Goal: Check status: Check status

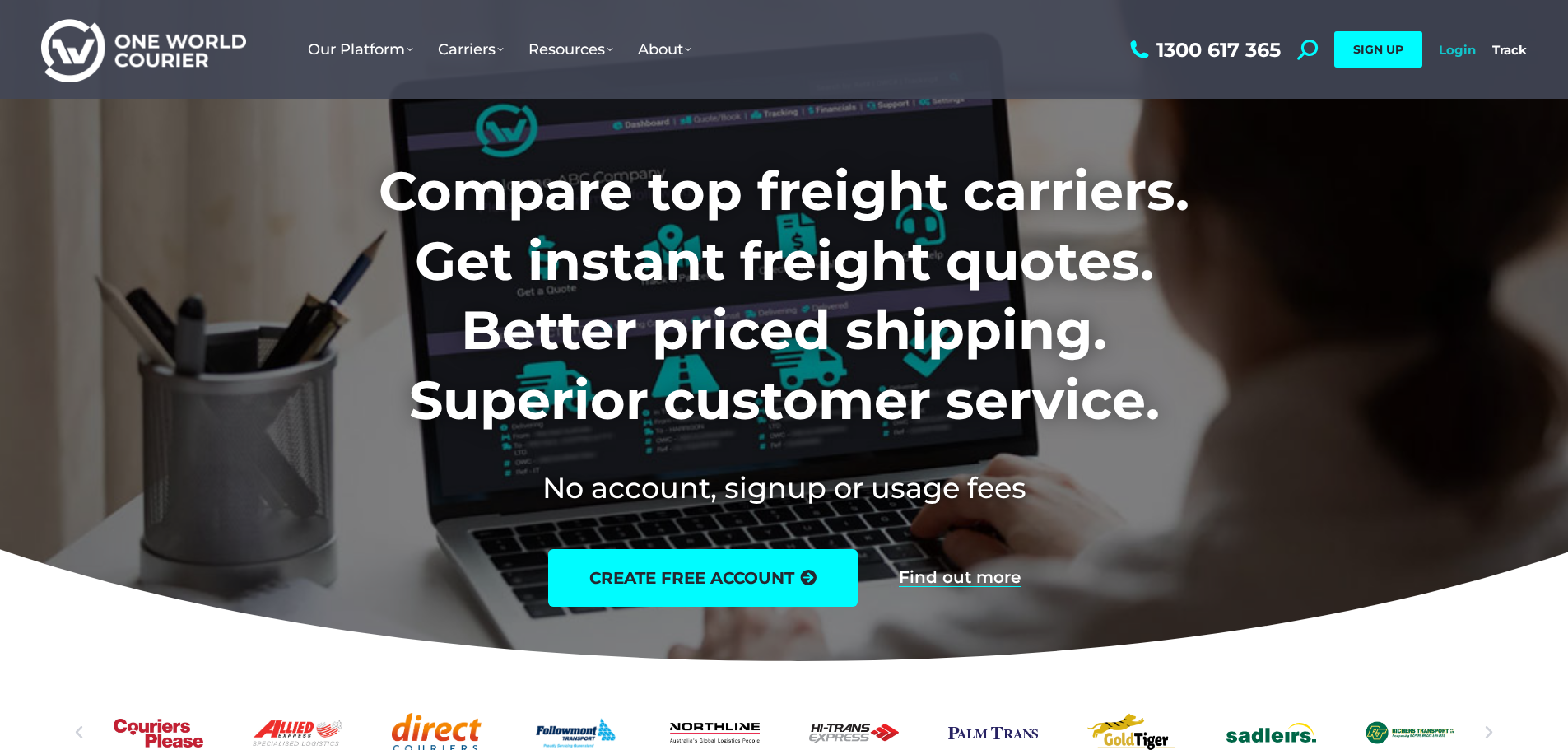
click at [1460, 52] on link "Login" at bounding box center [1457, 50] width 37 height 16
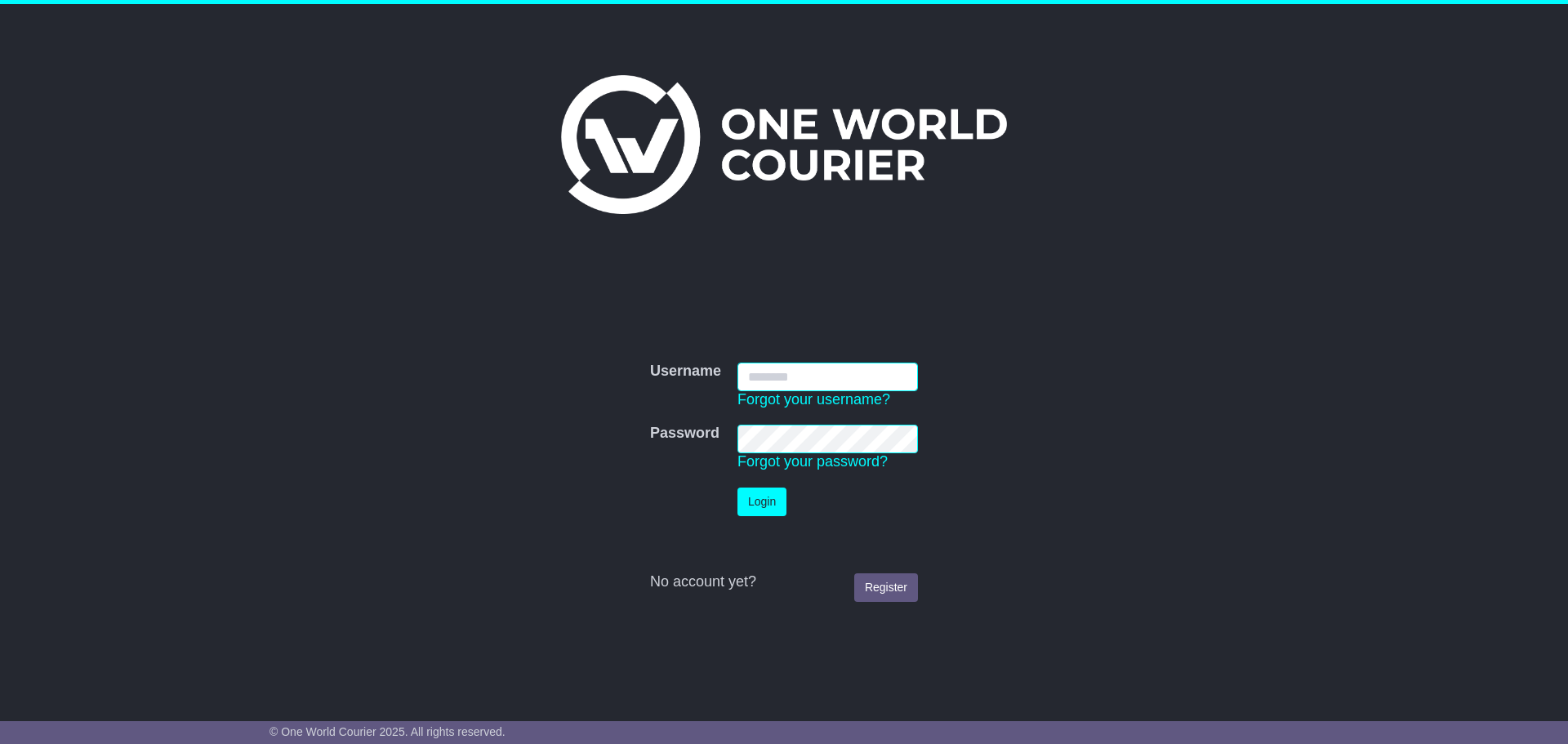
type input "**********"
click at [777, 501] on button "Login" at bounding box center [762, 501] width 49 height 28
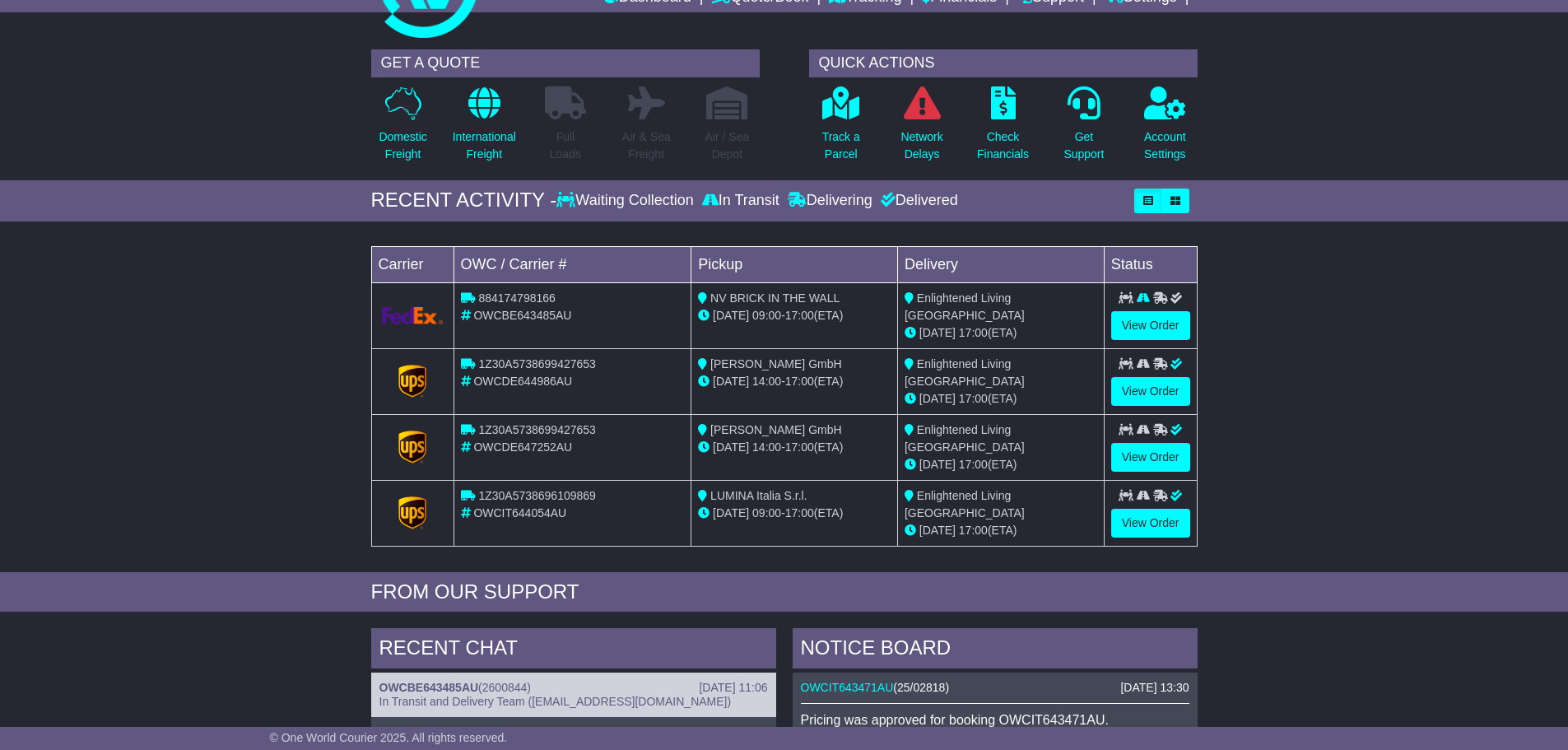
scroll to position [82, 0]
drag, startPoint x: 569, startPoint y: 314, endPoint x: 481, endPoint y: 307, distance: 88.3
click at [473, 311] on span "OWCBE643485AU" at bounding box center [522, 314] width 98 height 13
click at [1151, 320] on link "View Order" at bounding box center [1150, 324] width 79 height 28
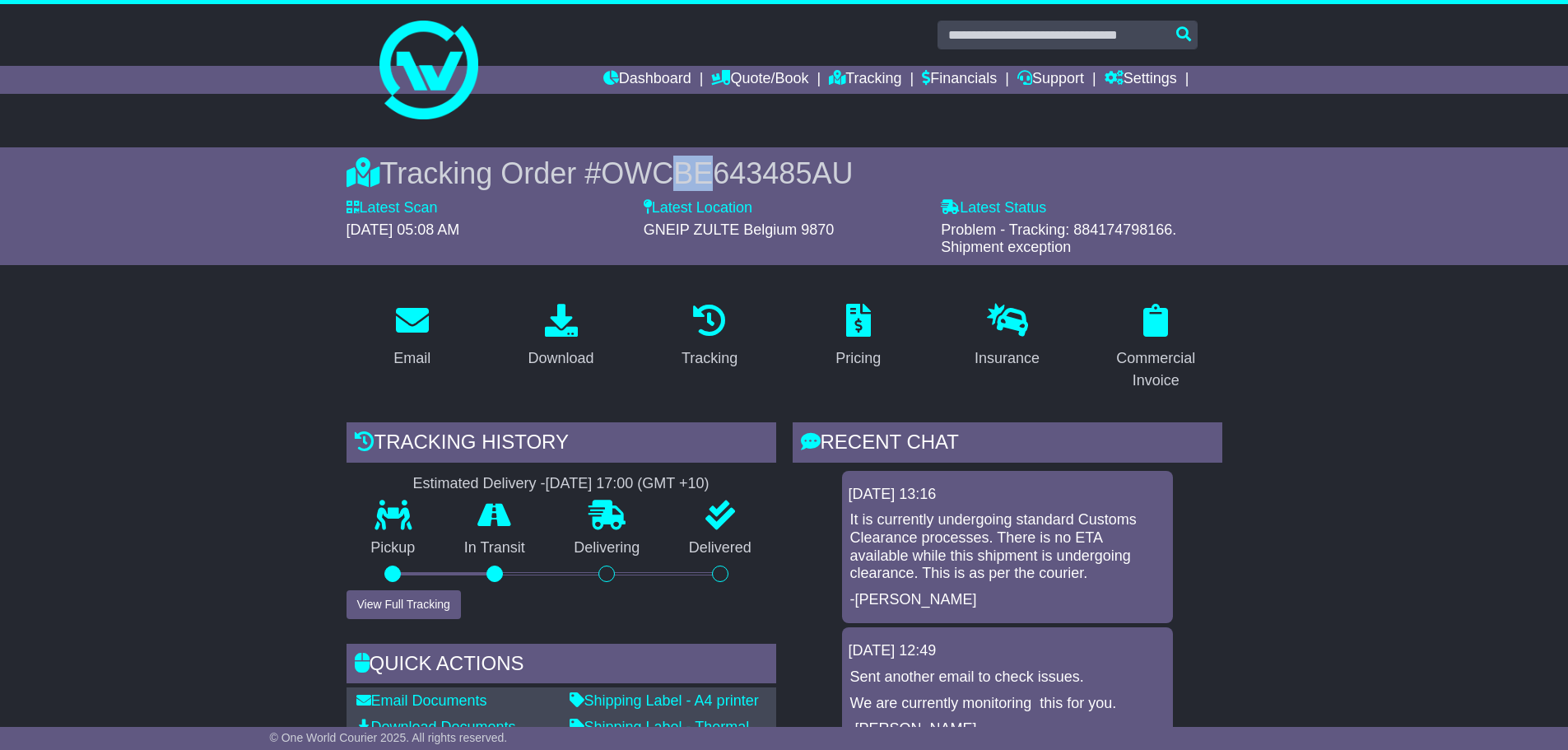
drag, startPoint x: 715, startPoint y: 176, endPoint x: 685, endPoint y: 179, distance: 30.1
click at [685, 179] on span "OWCBE643485AU" at bounding box center [727, 173] width 252 height 34
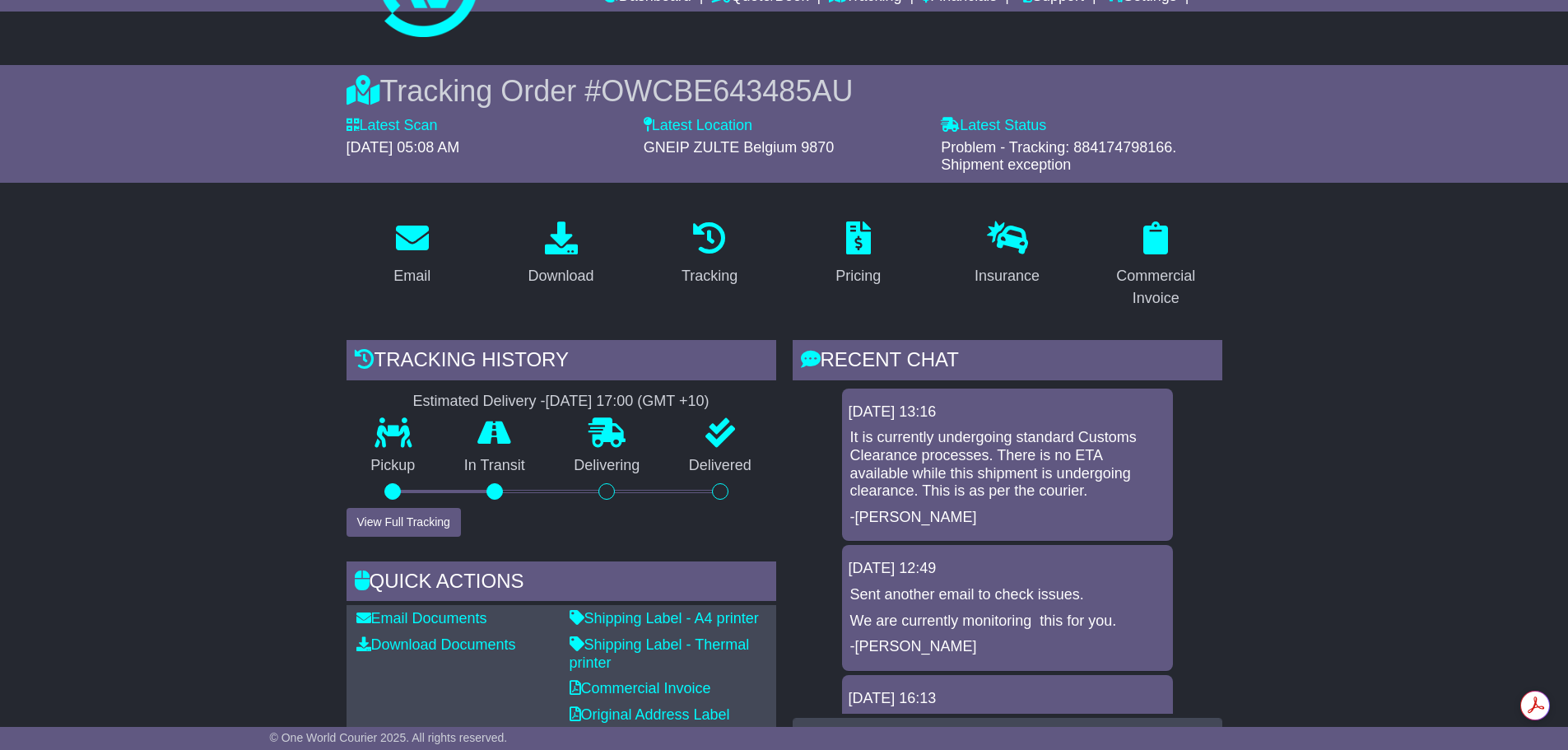
click at [1143, 145] on span "Problem - Tracking: 884174798166. Shipment exception" at bounding box center [1058, 155] width 236 height 34
copy span "884174798166"
